Goal: Task Accomplishment & Management: Use online tool/utility

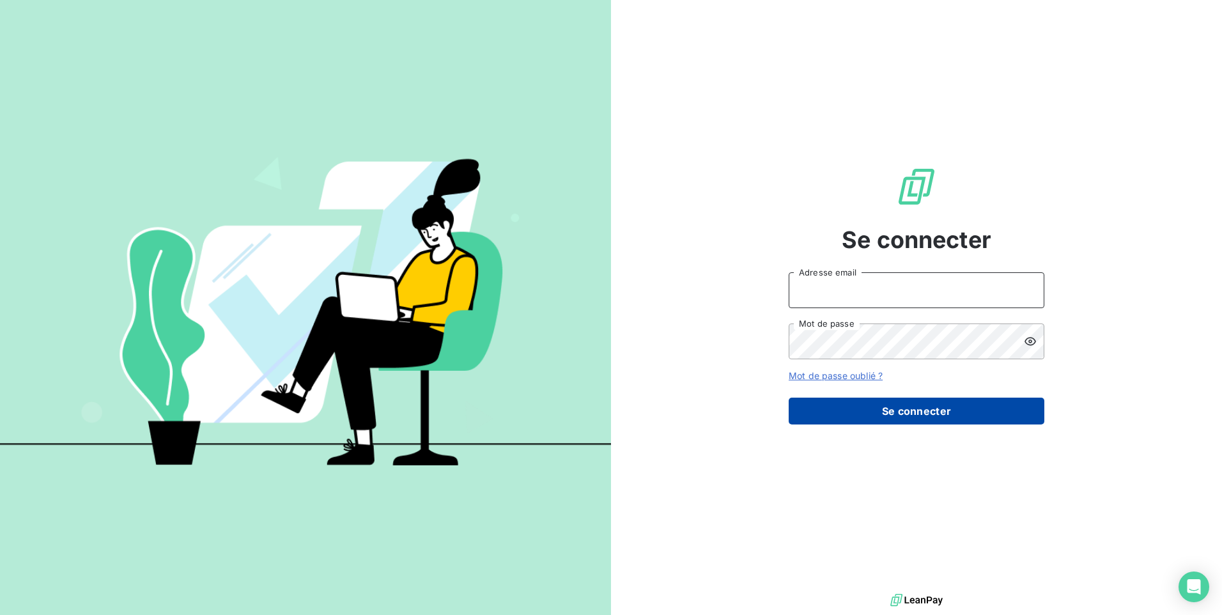
type input "[EMAIL_ADDRESS][DOMAIN_NAME]"
click at [899, 416] on button "Se connecter" at bounding box center [917, 411] width 256 height 27
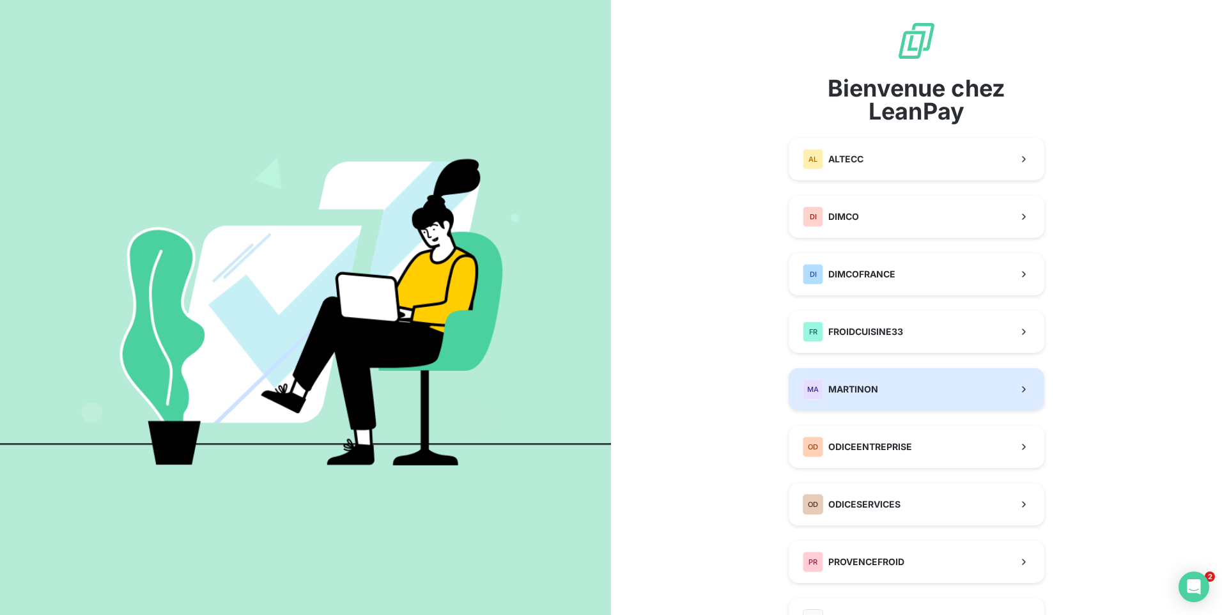
click at [906, 400] on button "MA MARTINON" at bounding box center [917, 389] width 256 height 42
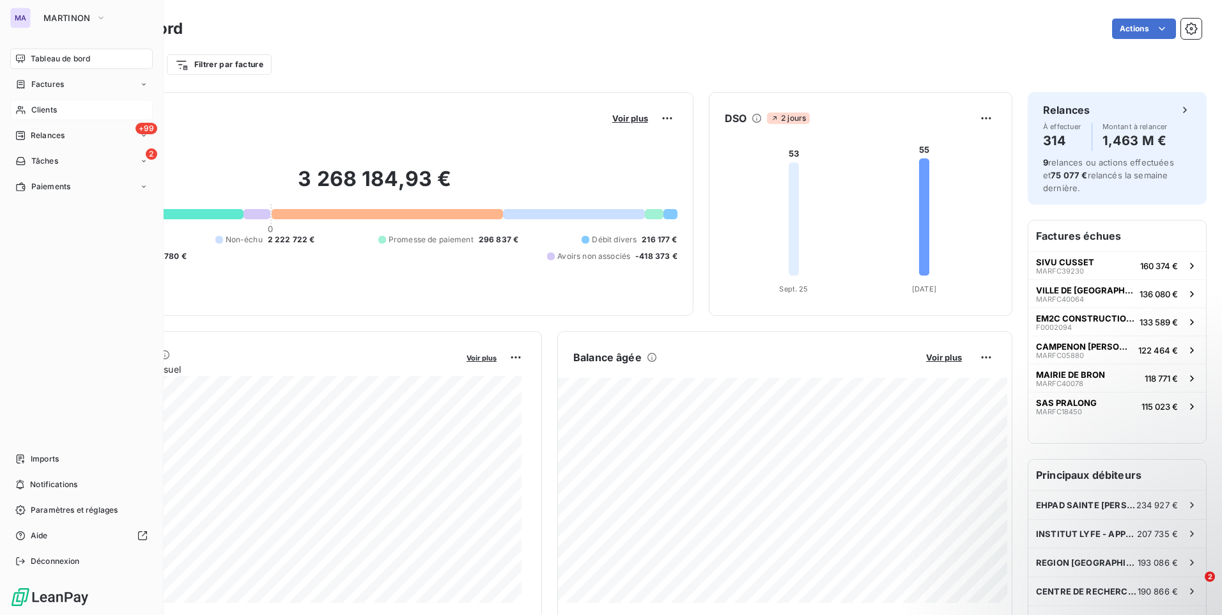
click at [65, 110] on div "Clients" at bounding box center [81, 110] width 143 height 20
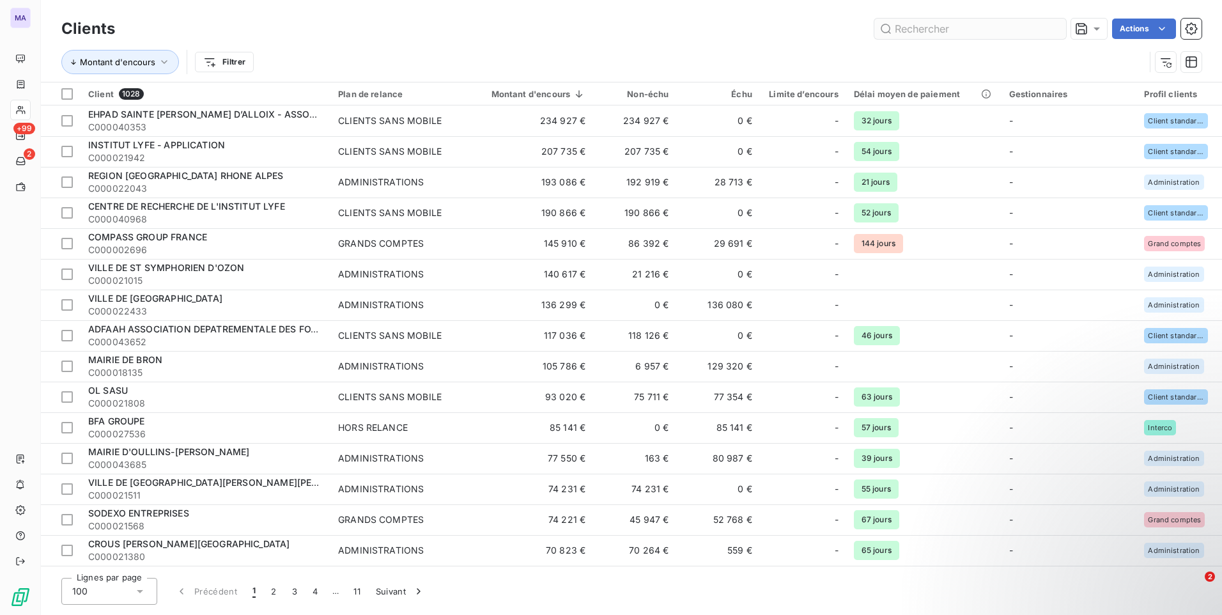
click at [1004, 26] on input "text" at bounding box center [970, 29] width 192 height 20
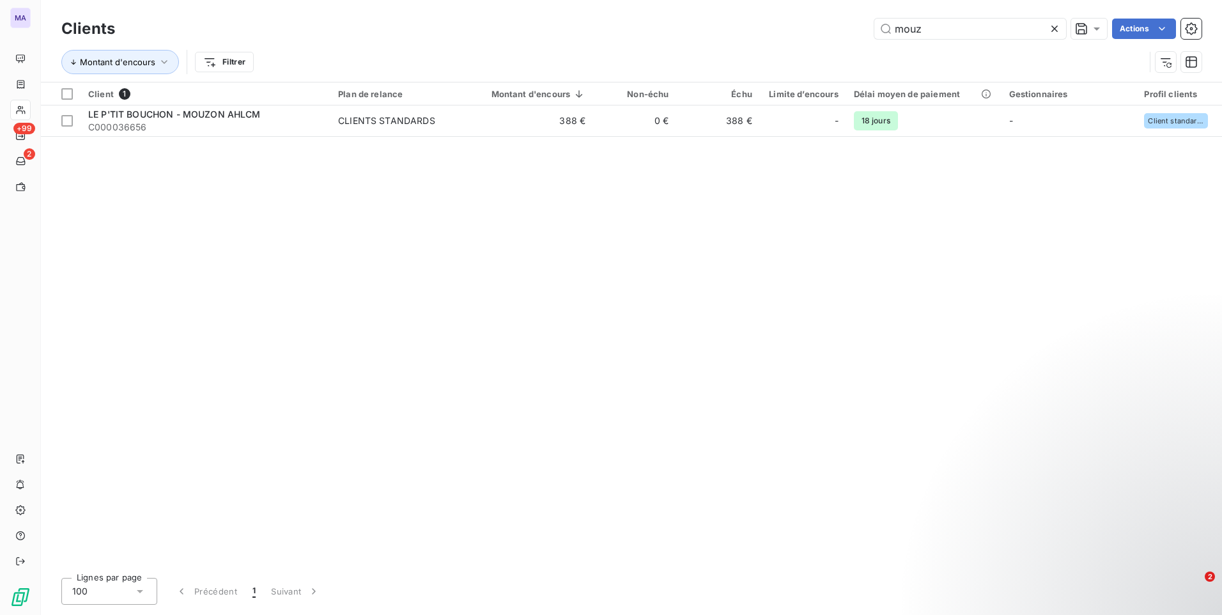
type input "mouz"
drag, startPoint x: 1053, startPoint y: 31, endPoint x: 1045, endPoint y: 33, distance: 8.4
click at [1053, 31] on icon at bounding box center [1054, 28] width 13 height 13
